Goal: Task Accomplishment & Management: Use online tool/utility

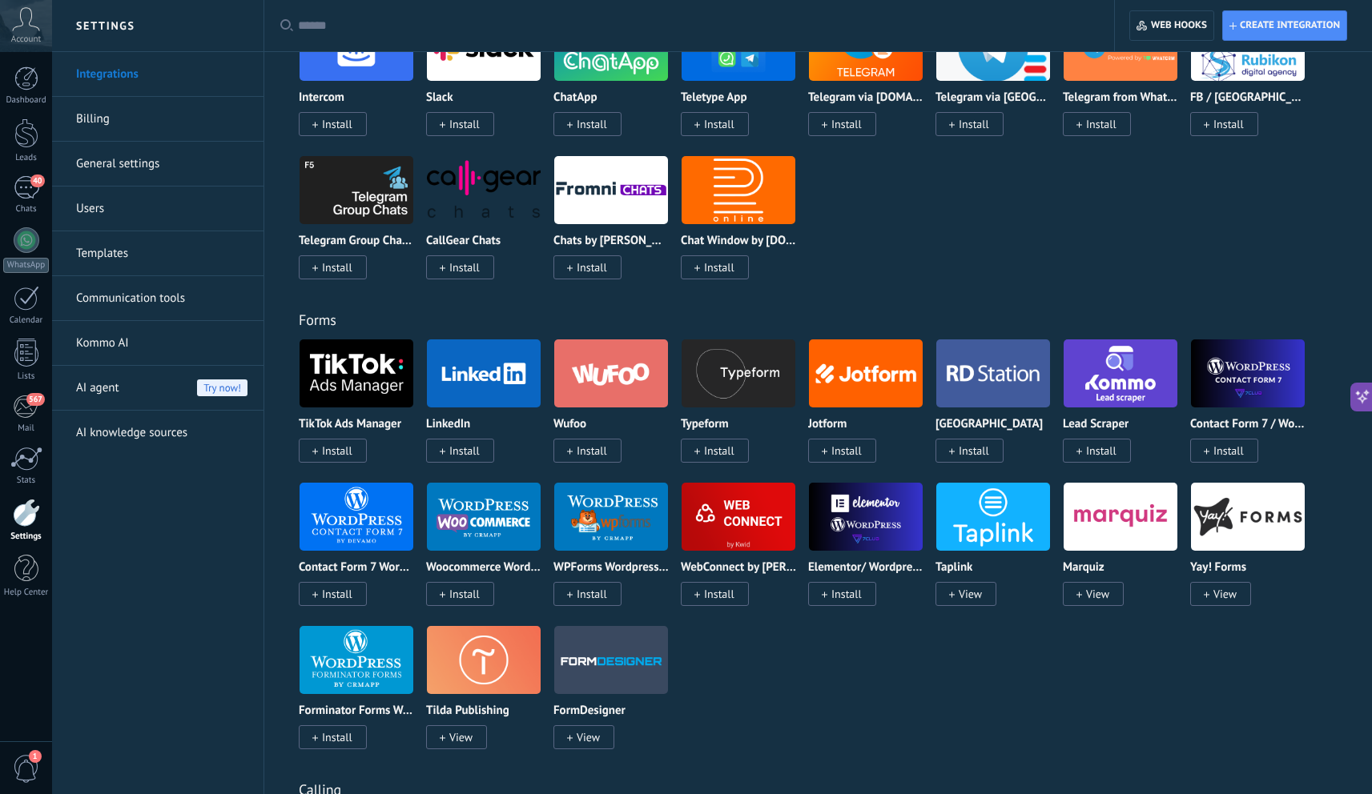
click at [846, 455] on span "Install" at bounding box center [846, 451] width 30 height 14
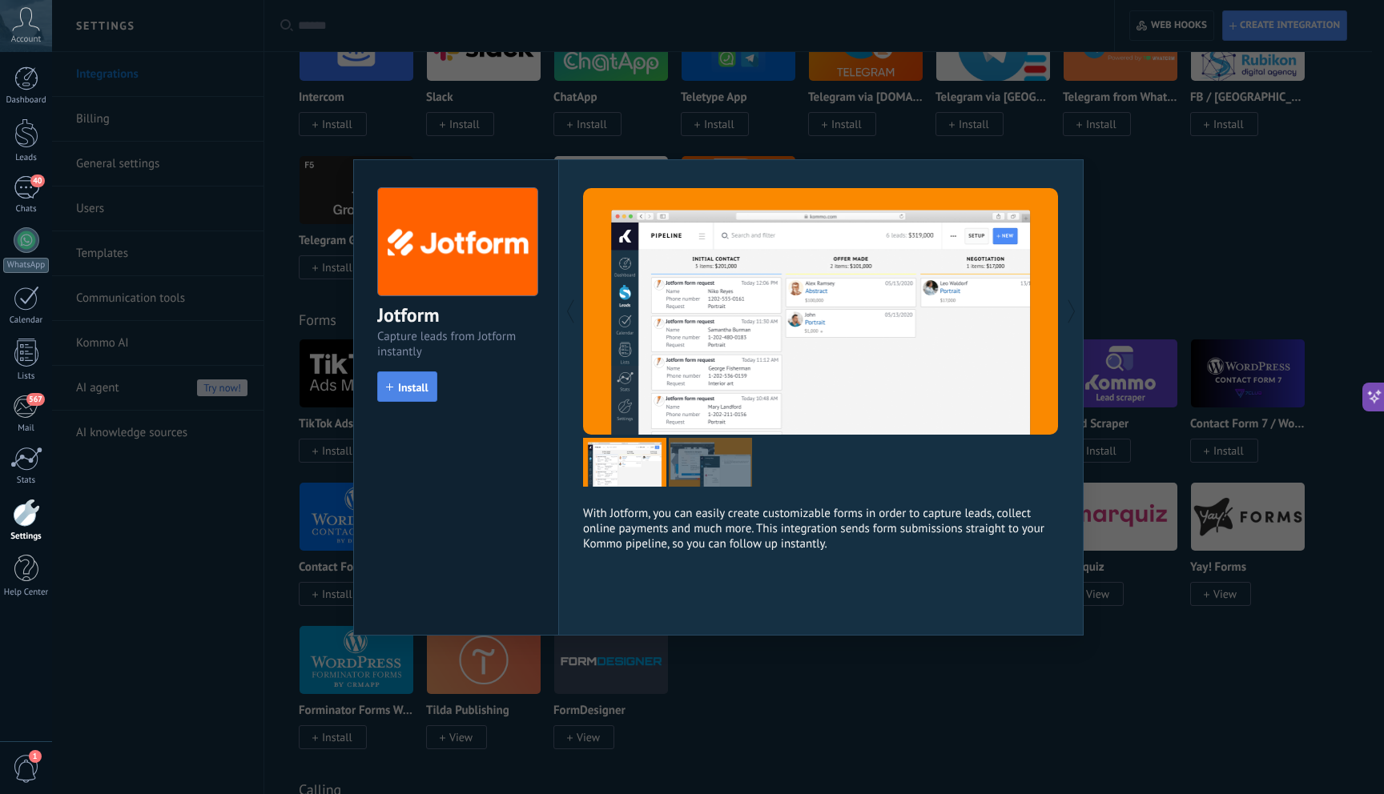
click at [427, 384] on span "Install" at bounding box center [413, 387] width 30 height 11
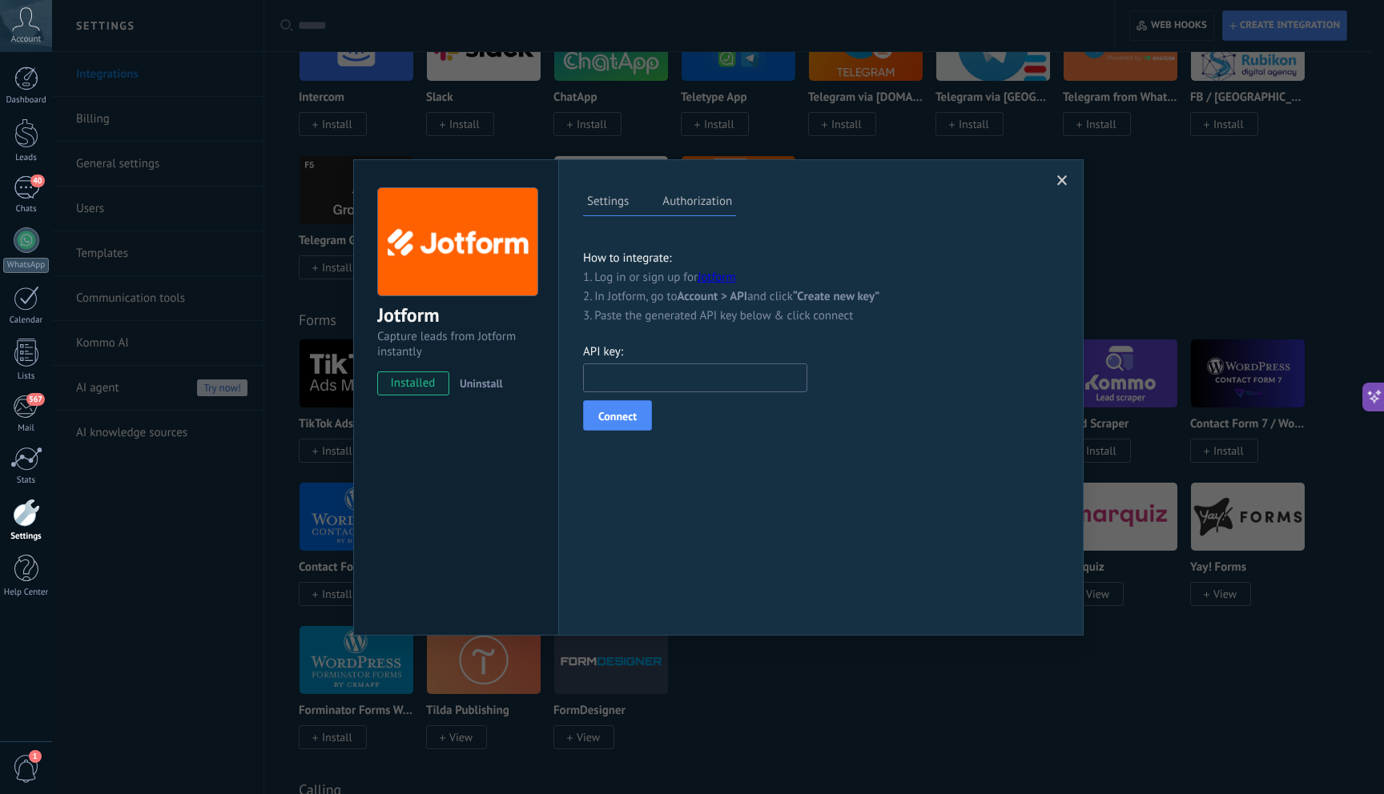
click at [641, 383] on input "text" at bounding box center [695, 378] width 224 height 29
paste input "**********"
type input "**********"
click at [645, 420] on button "Connect" at bounding box center [617, 415] width 69 height 30
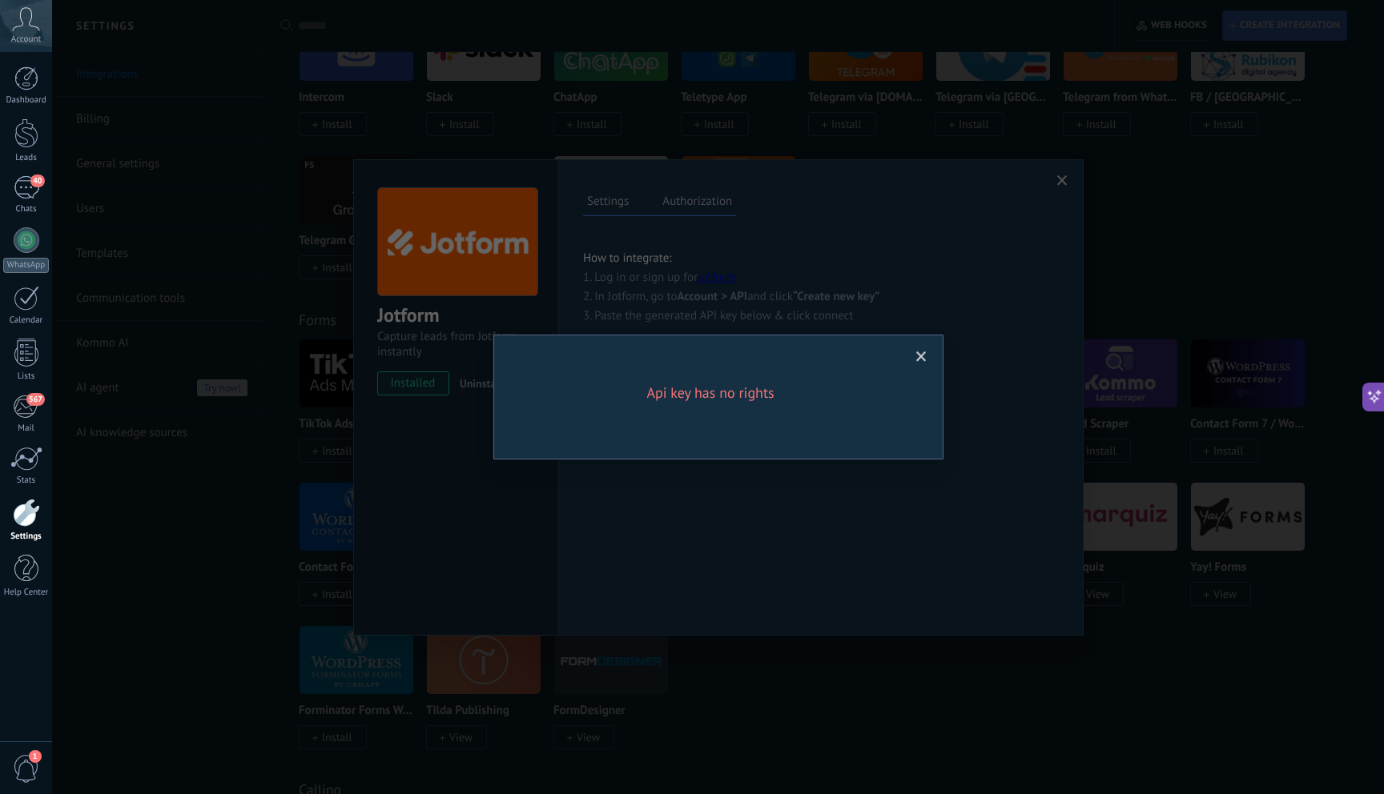
click at [769, 401] on h2 "Api key has no rights" at bounding box center [710, 393] width 384 height 19
click at [925, 357] on span at bounding box center [921, 357] width 10 height 11
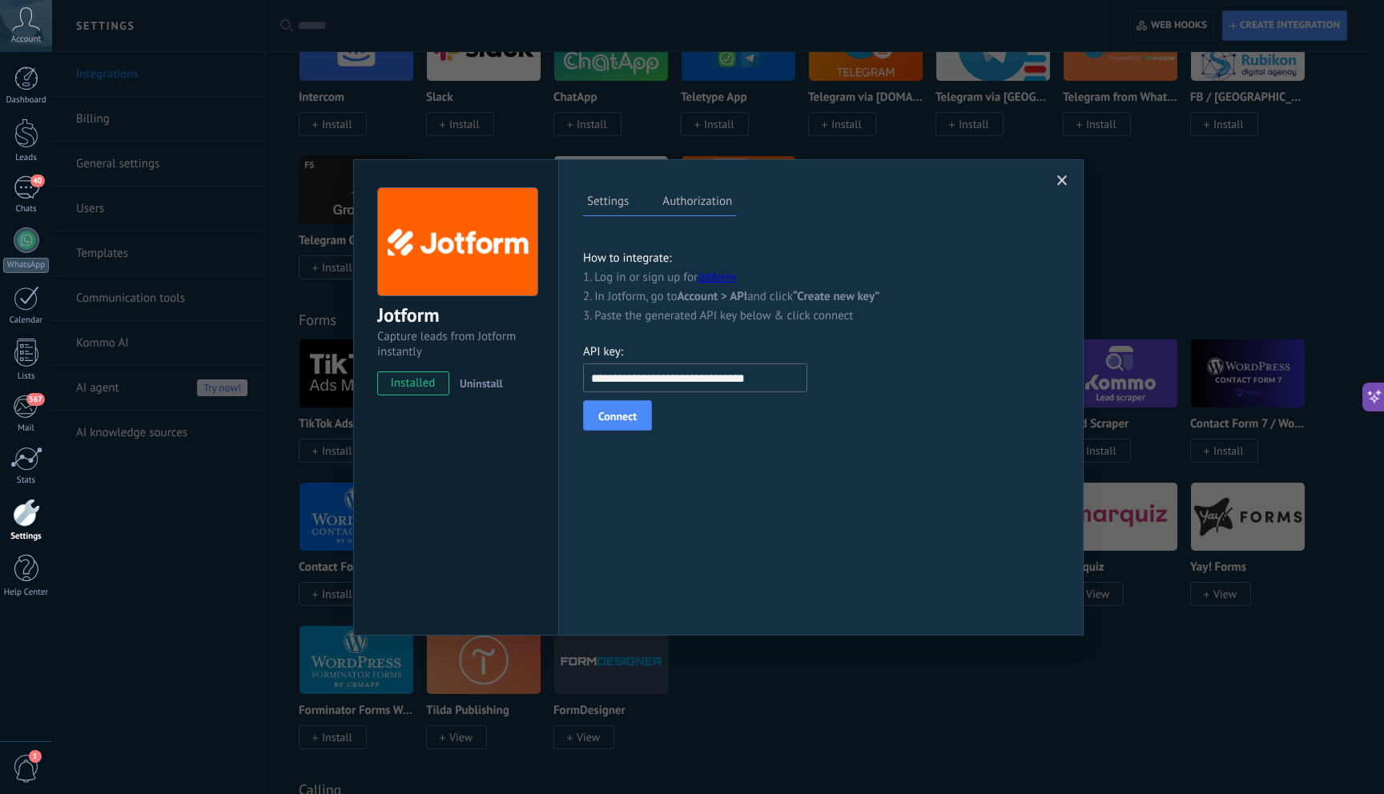
click at [1061, 179] on span at bounding box center [1062, 180] width 10 height 11
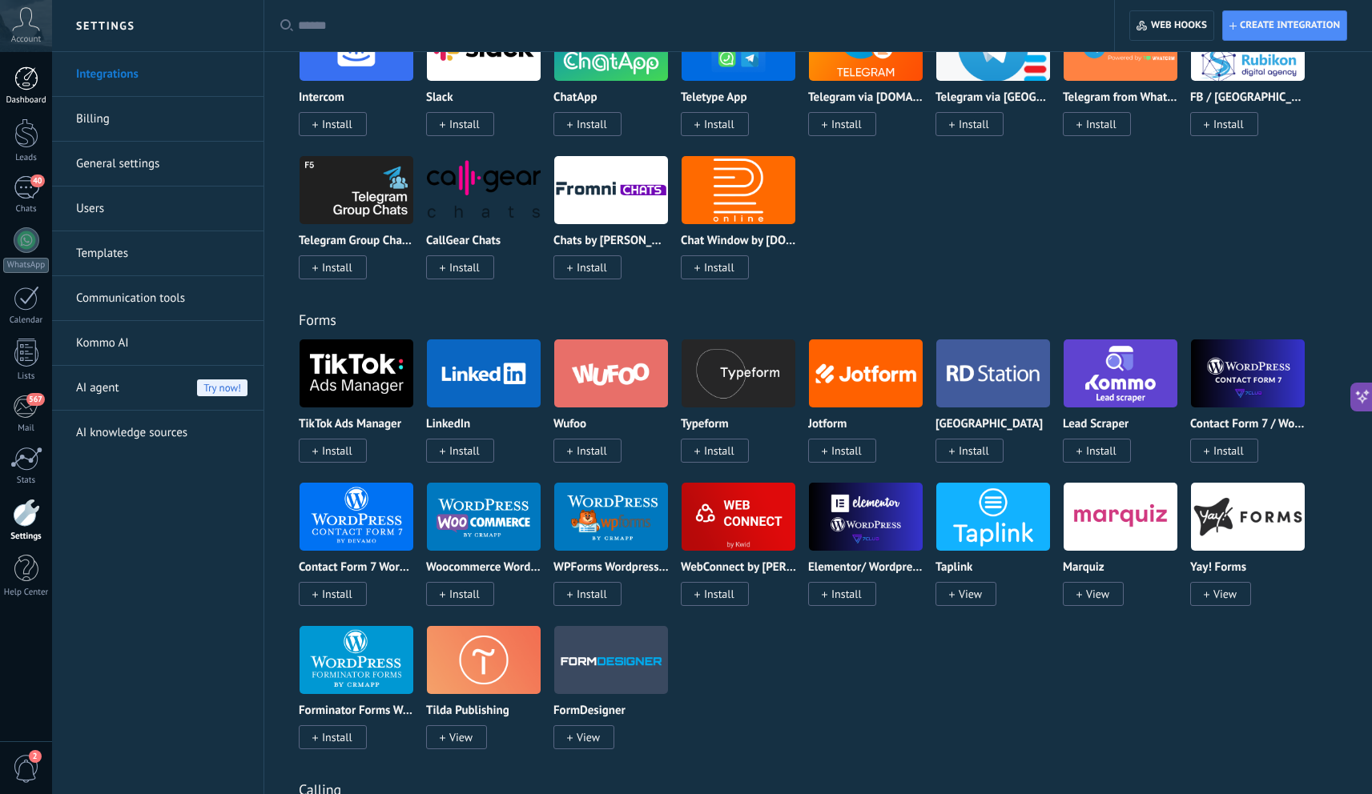
click at [30, 69] on div at bounding box center [26, 78] width 24 height 24
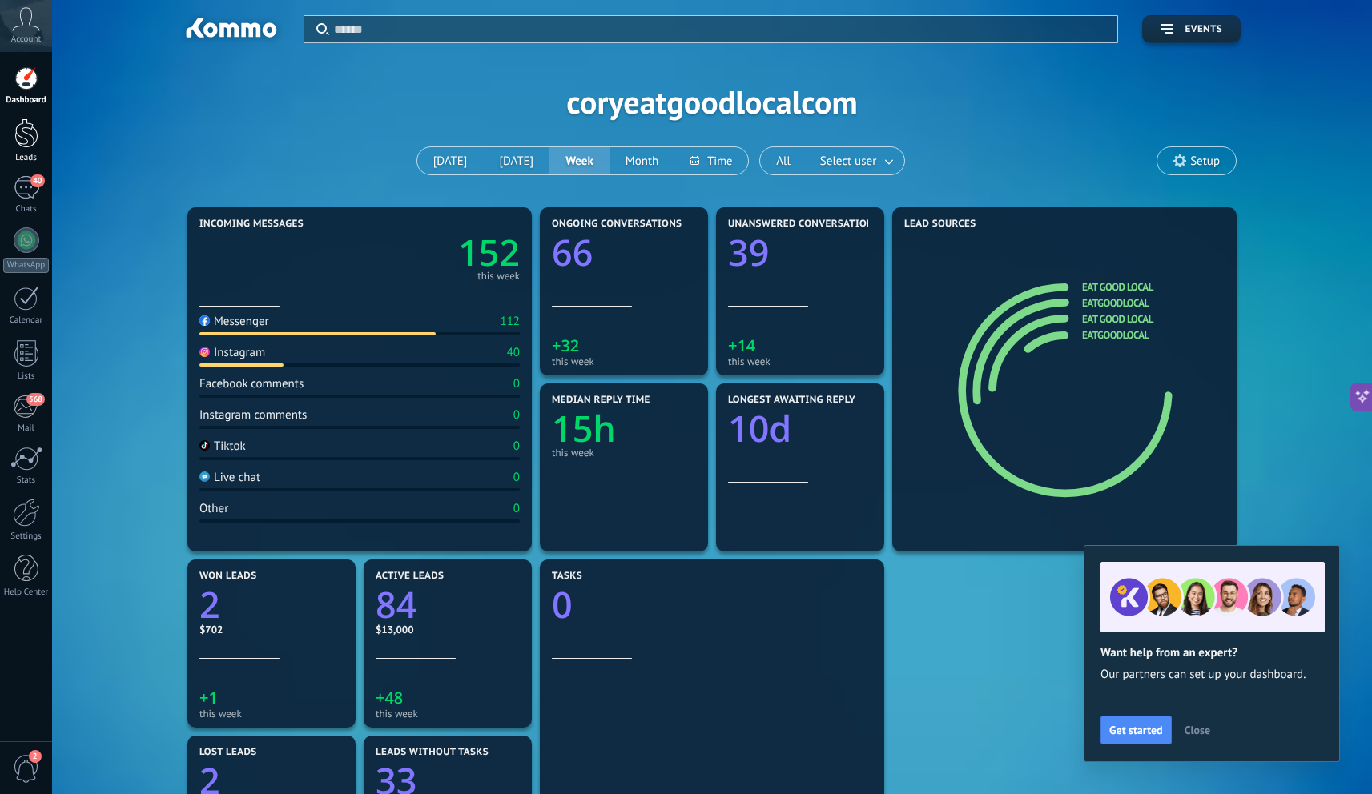
click at [27, 156] on div "Leads" at bounding box center [26, 158] width 46 height 10
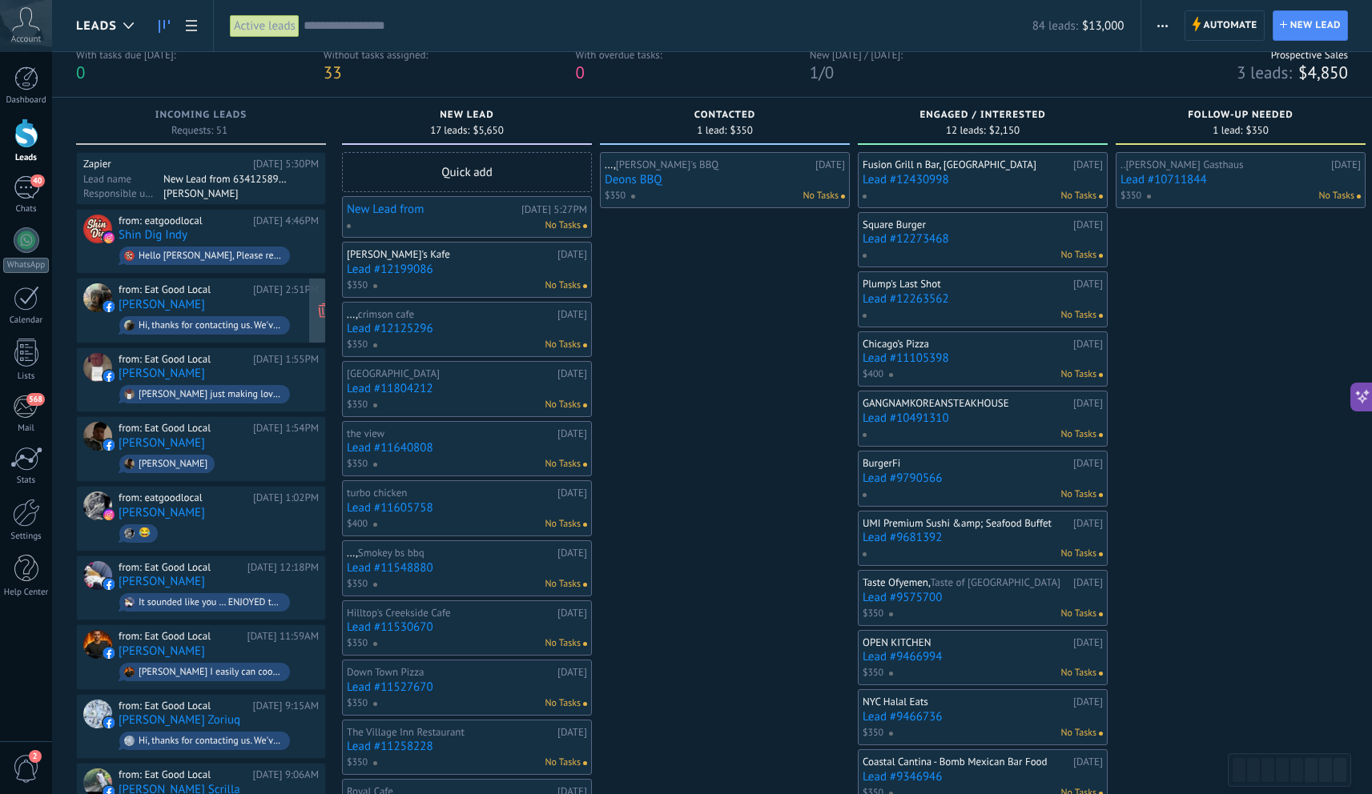
scroll to position [24, 0]
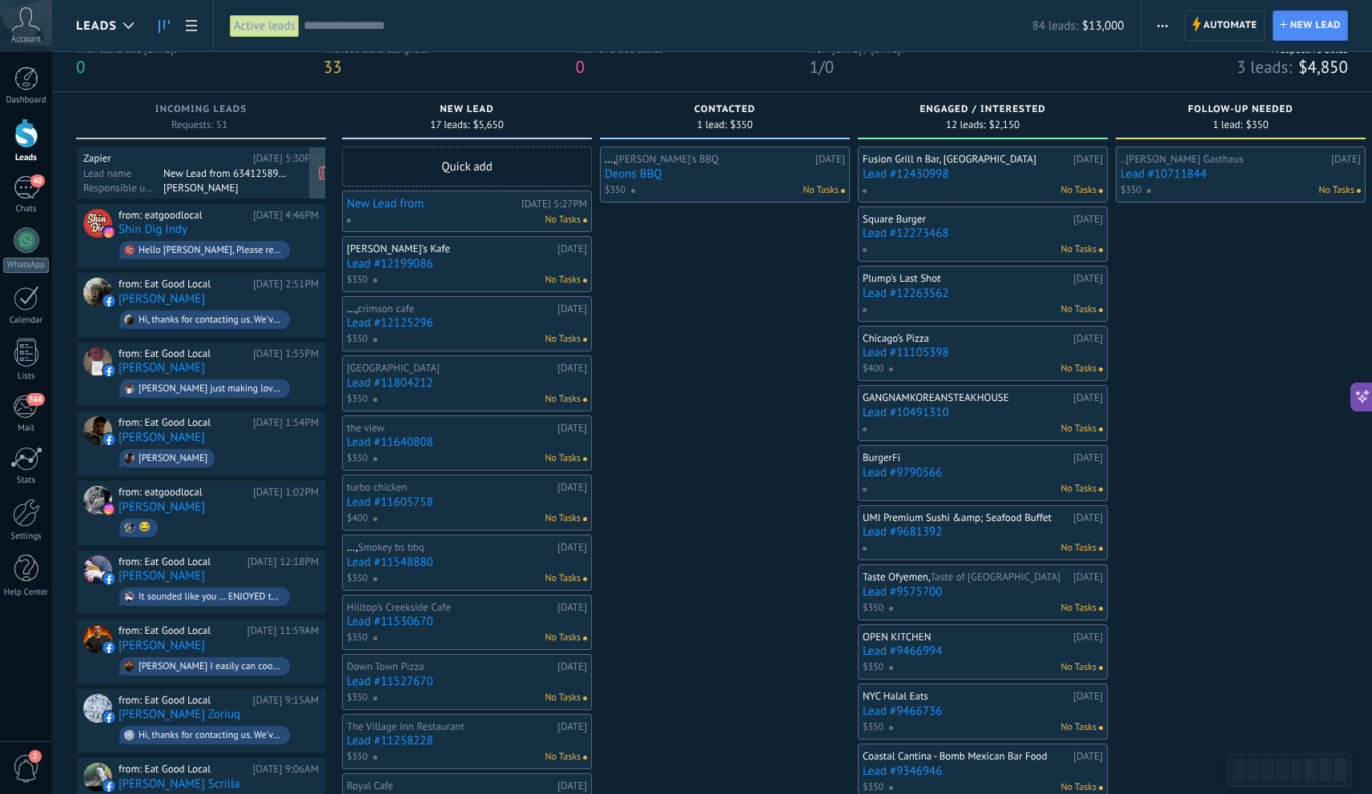
click at [219, 182] on div "[PERSON_NAME]" at bounding box center [225, 187] width 124 height 13
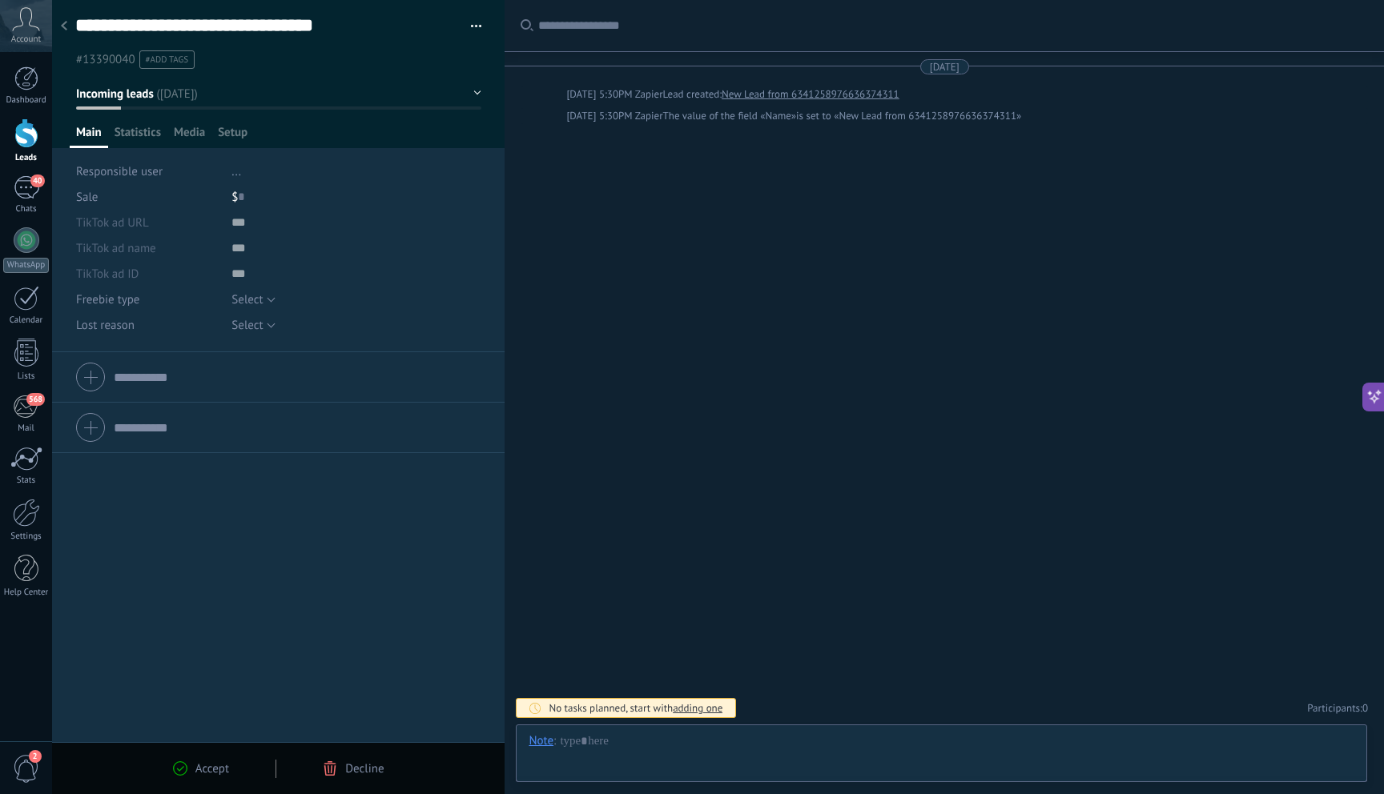
scroll to position [24, 0]
